Goal: Complete application form

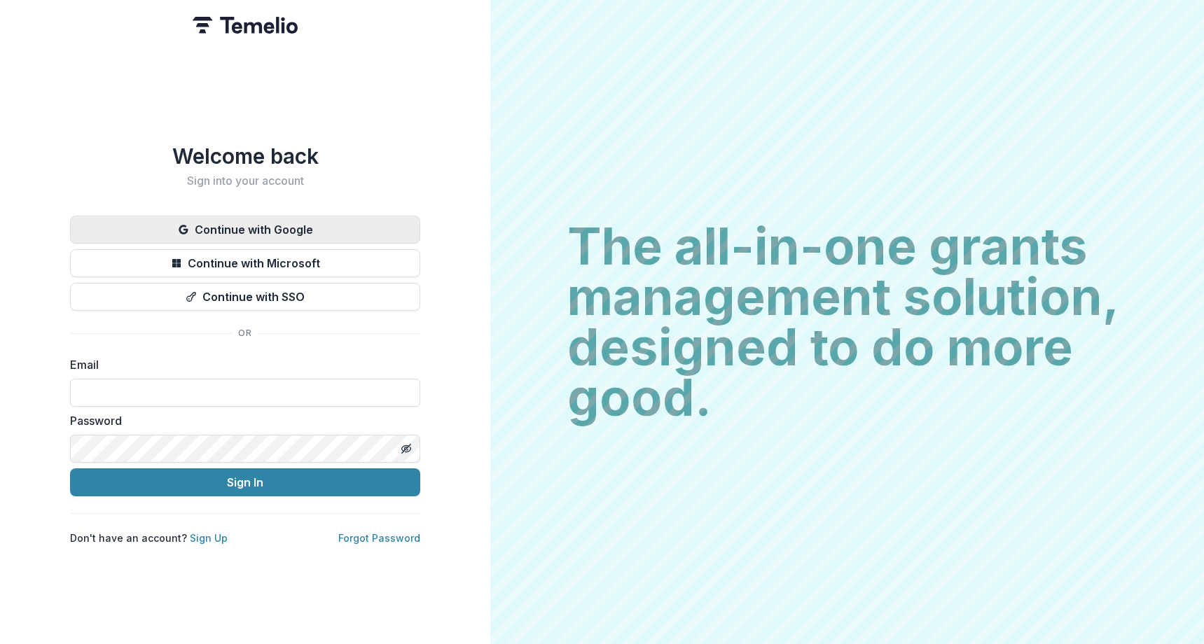
click at [314, 225] on button "Continue with Google" at bounding box center [245, 230] width 350 height 28
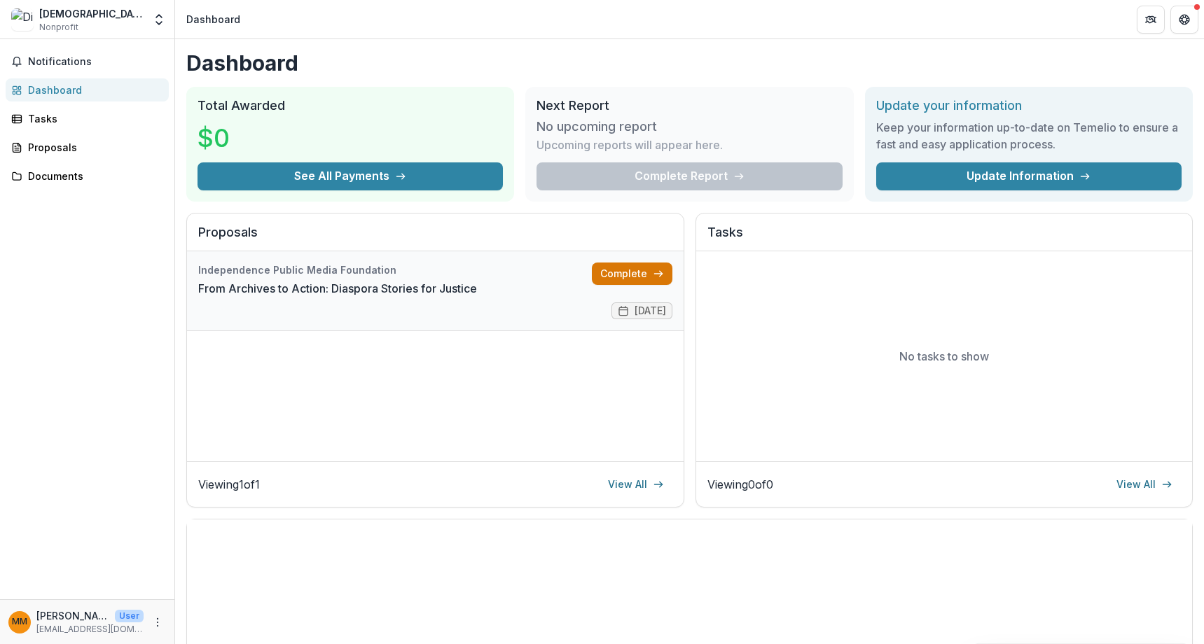
click at [621, 270] on link "Complete" at bounding box center [632, 274] width 81 height 22
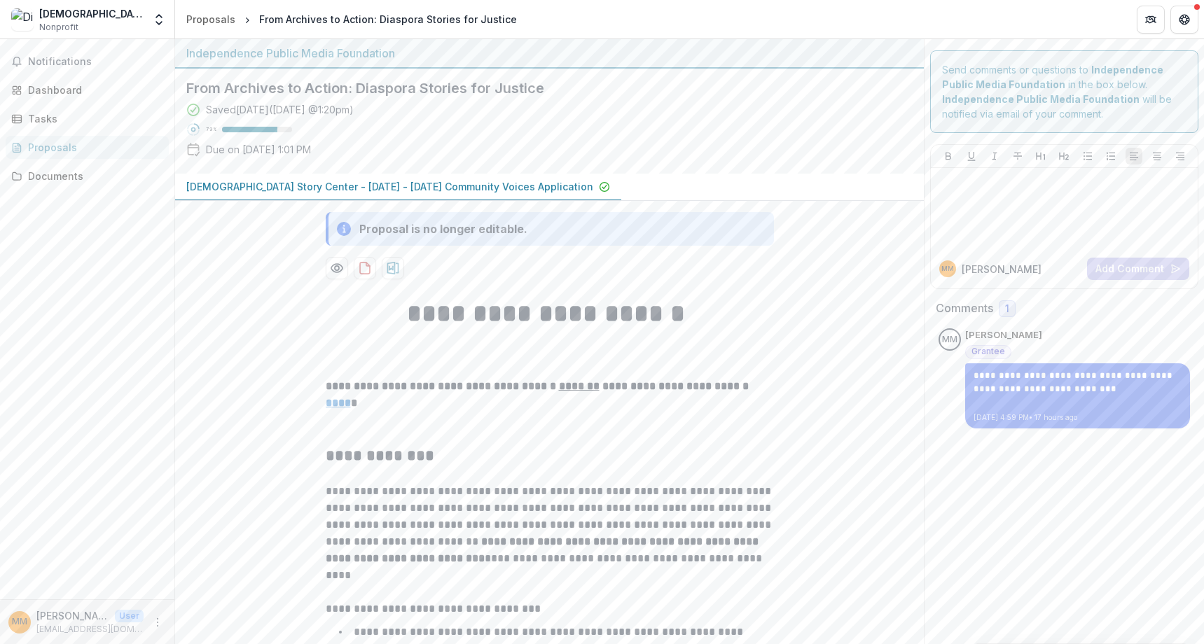
scroll to position [3, 0]
click at [565, 310] on h1 "**********" at bounding box center [550, 310] width 448 height 35
click at [1004, 204] on div at bounding box center [1064, 206] width 256 height 70
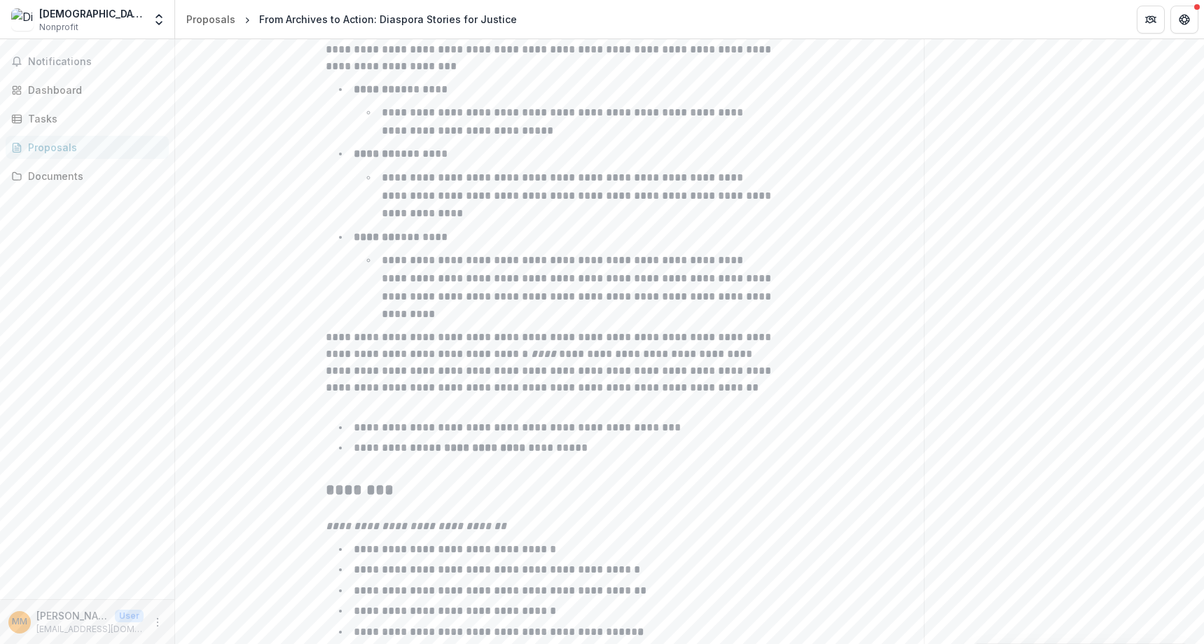
scroll to position [2200, 0]
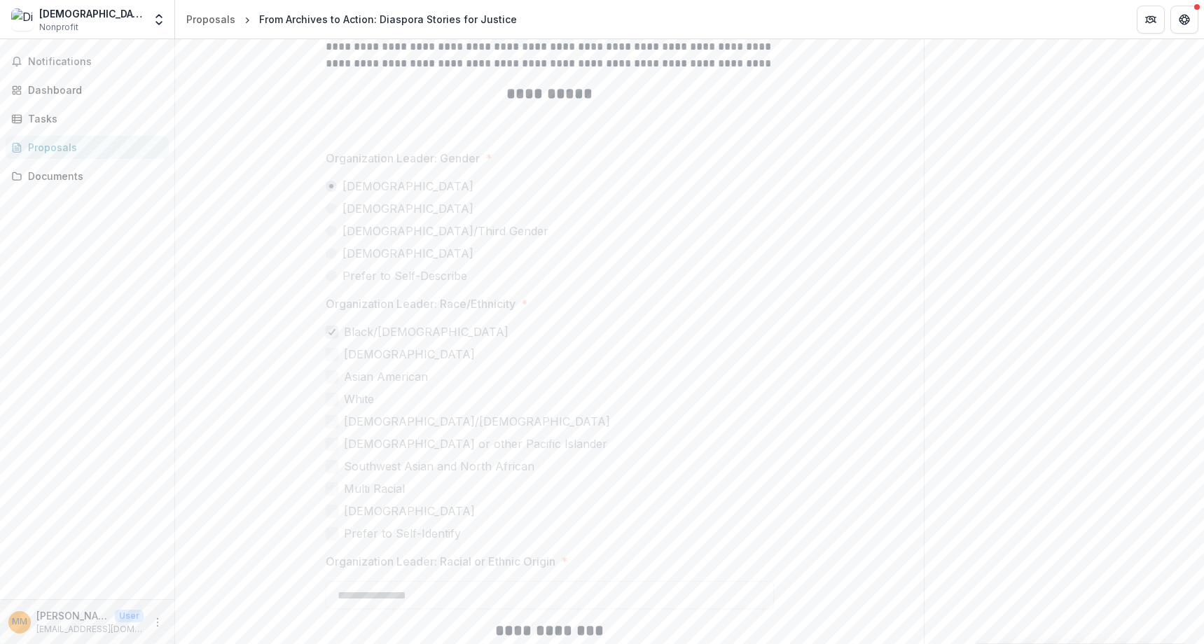
scroll to position [3533, 0]
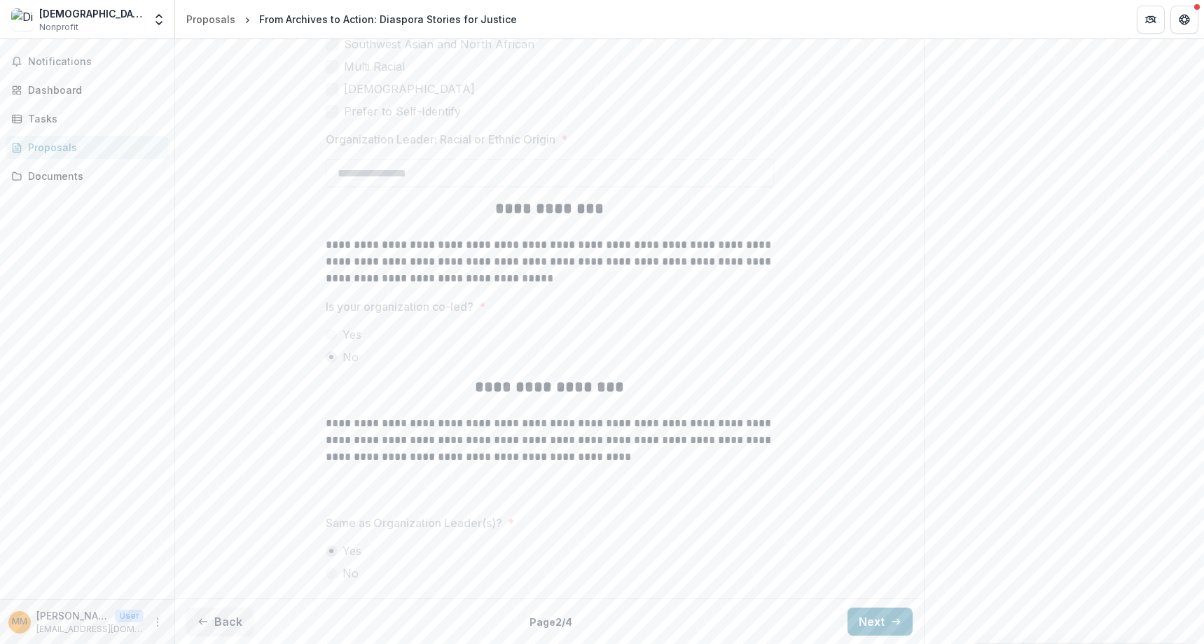
click at [885, 616] on button "Next" at bounding box center [880, 622] width 65 height 28
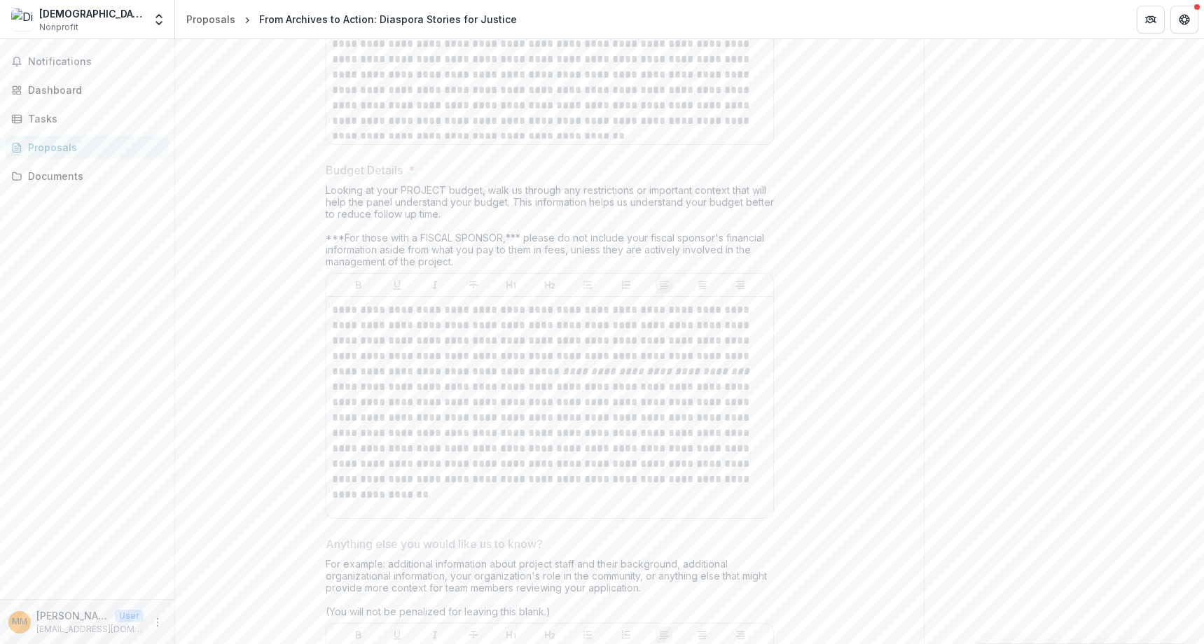
scroll to position [3059, 0]
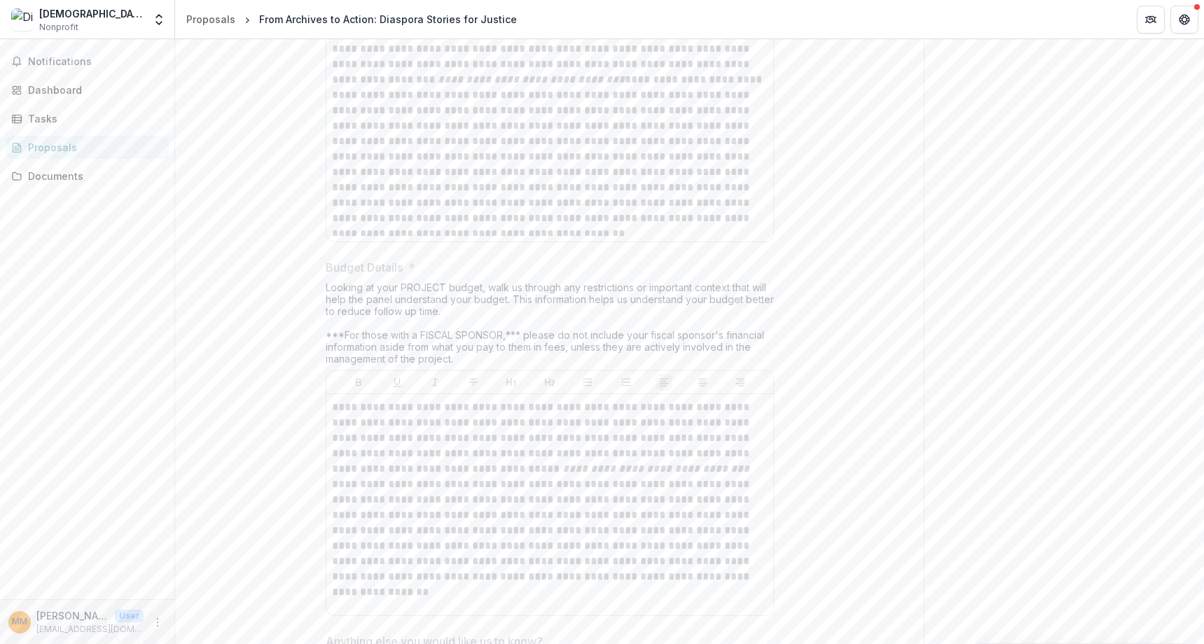
click at [625, 458] on p "**********" at bounding box center [550, 492] width 436 height 185
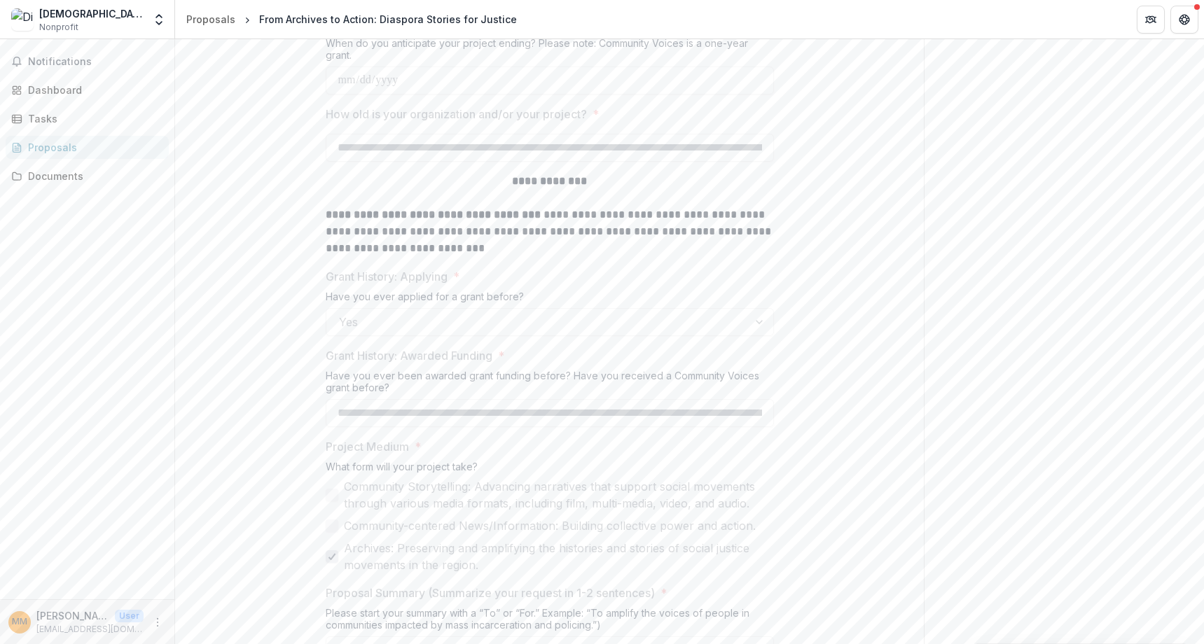
scroll to position [0, 0]
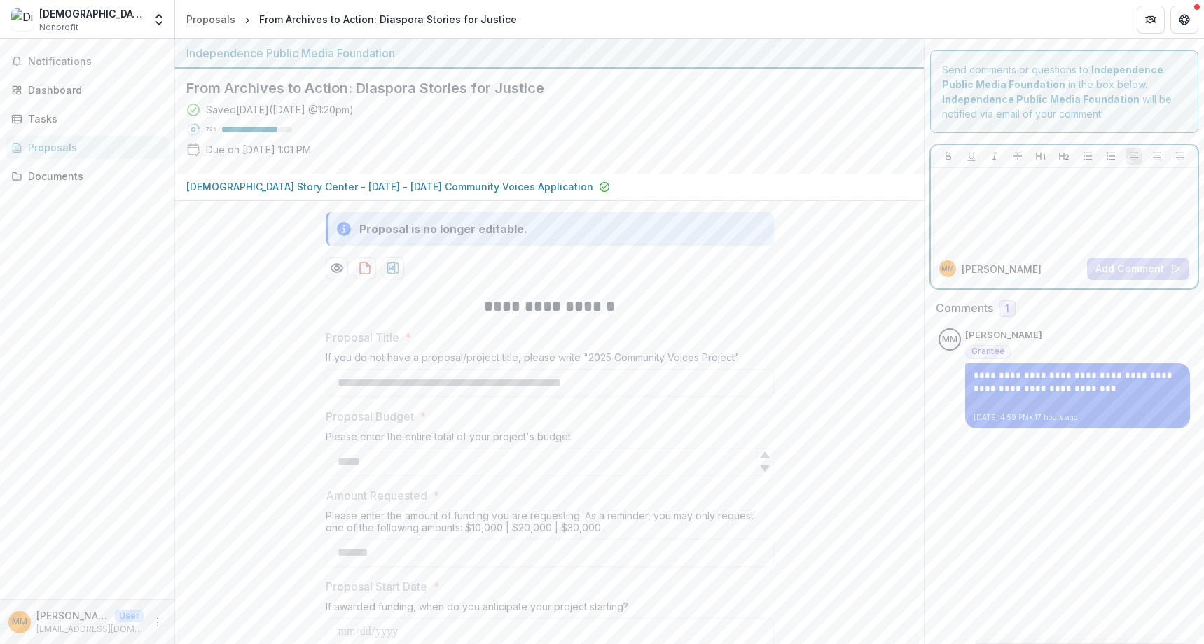
click at [997, 203] on div at bounding box center [1064, 209] width 256 height 70
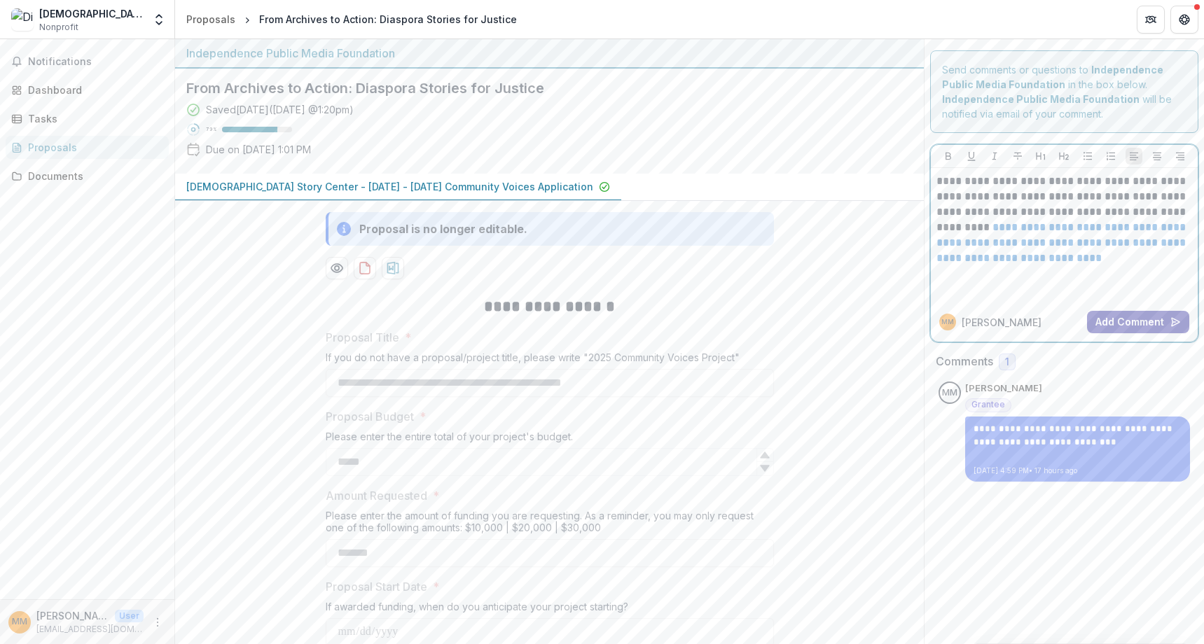
click at [1144, 328] on button "Add Comment" at bounding box center [1138, 322] width 102 height 22
